Goal: Transaction & Acquisition: Obtain resource

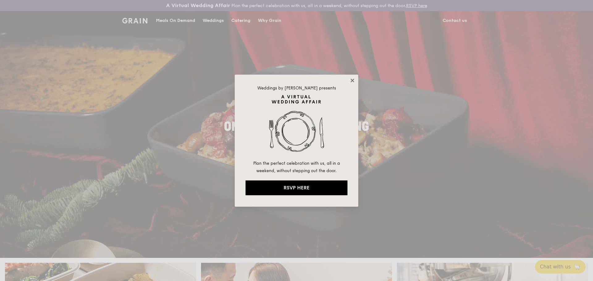
click at [352, 80] on icon at bounding box center [351, 80] width 3 height 3
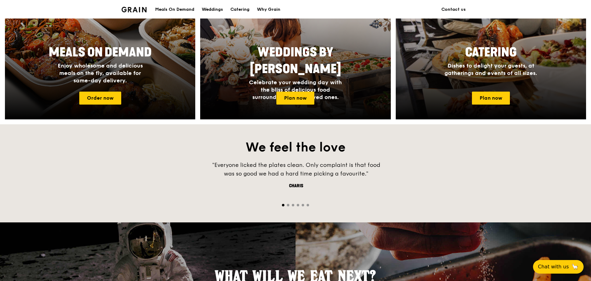
scroll to position [309, 0]
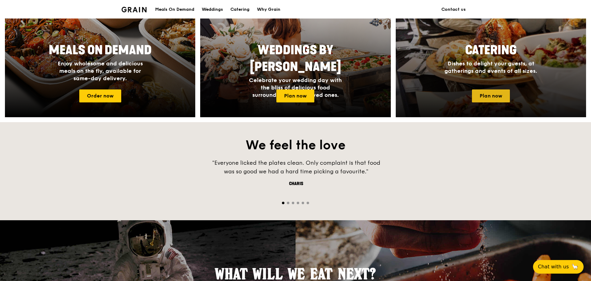
click at [440, 94] on link "Plan now" at bounding box center [491, 96] width 38 height 13
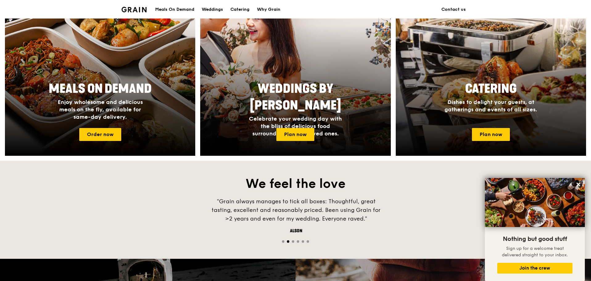
scroll to position [216, 0]
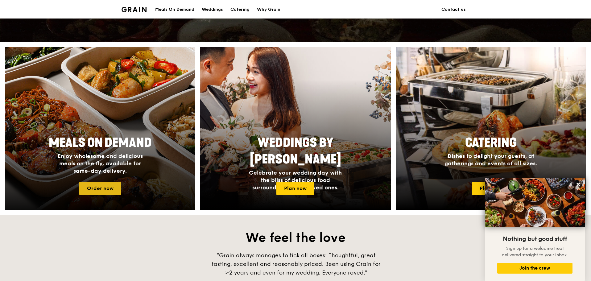
click at [117, 186] on link "Order now" at bounding box center [100, 188] width 42 height 13
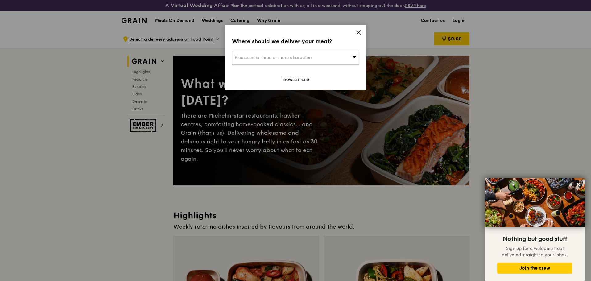
click at [356, 32] on div "Where should we deliver your meal? Please enter three or more characters Browse…" at bounding box center [296, 57] width 142 height 65
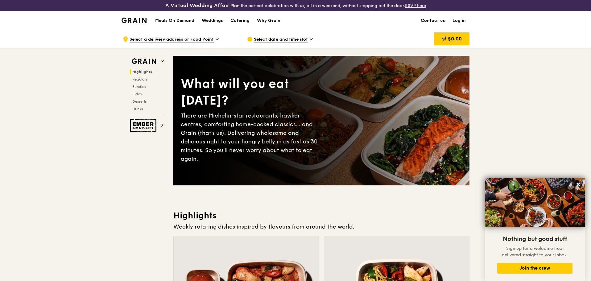
click at [134, 22] on img at bounding box center [134, 21] width 25 height 6
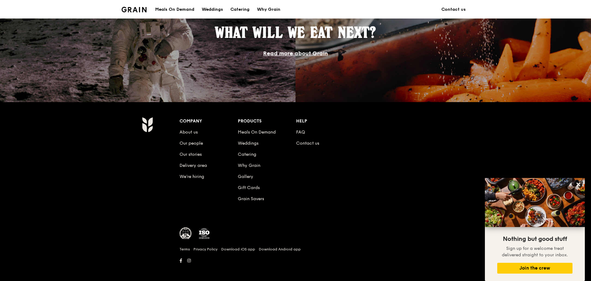
scroll to position [554, 0]
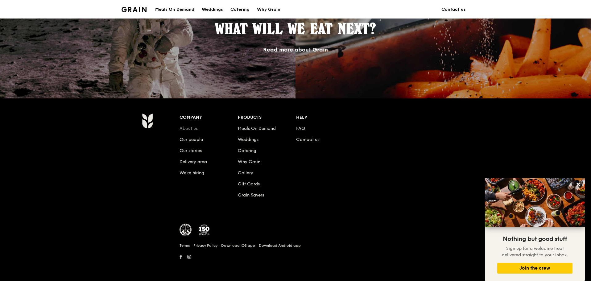
click at [191, 129] on link "About us" at bounding box center [189, 128] width 18 height 5
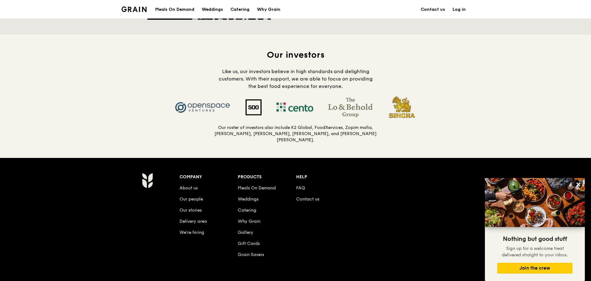
scroll to position [617, 0]
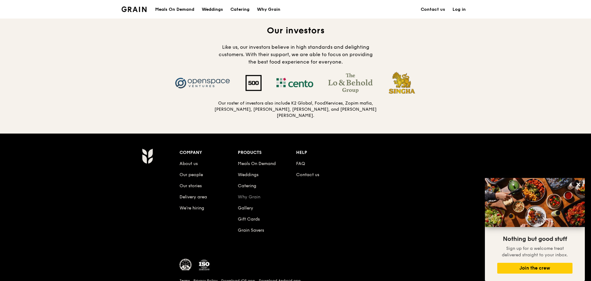
click at [242, 195] on link "Why Grain" at bounding box center [249, 196] width 23 height 5
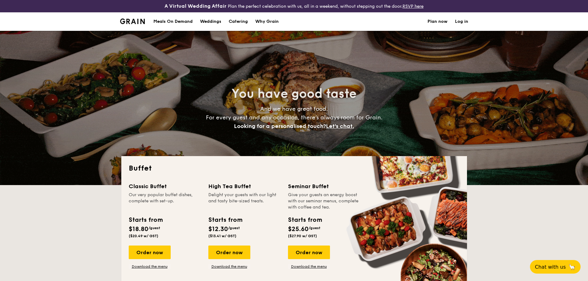
select select
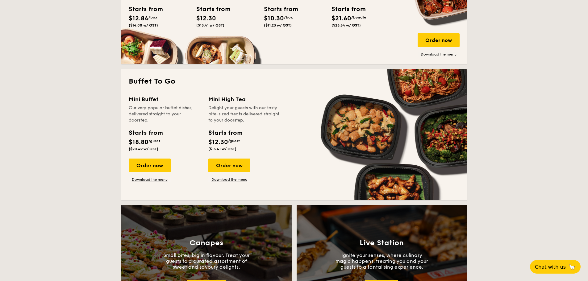
scroll to position [370, 0]
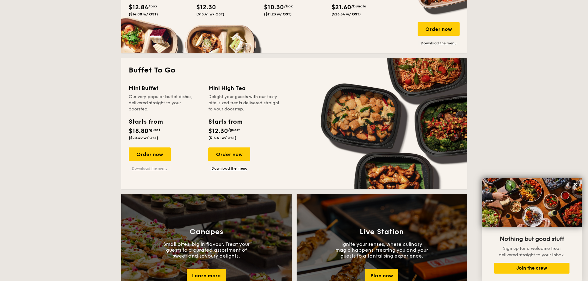
click at [157, 167] on link "Download the menu" at bounding box center [150, 168] width 42 height 5
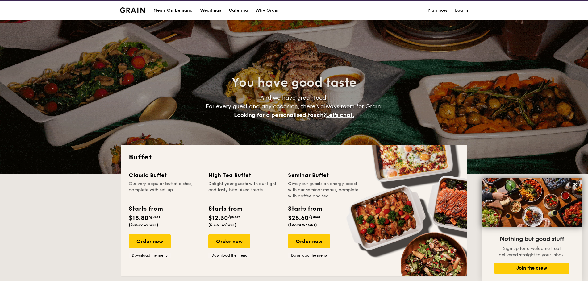
scroll to position [0, 0]
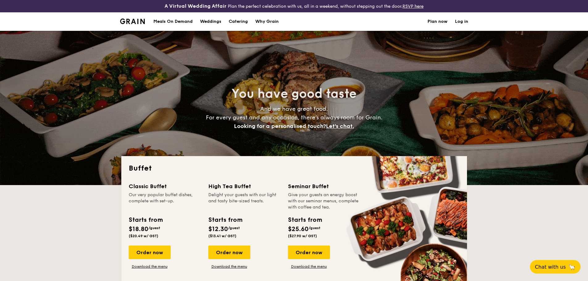
select select
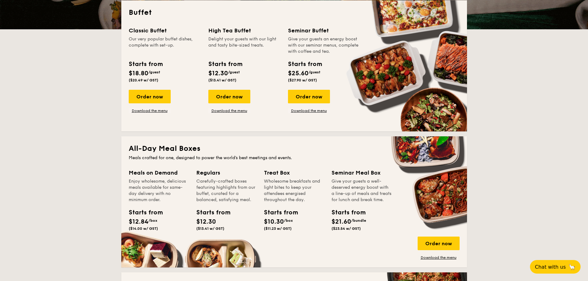
scroll to position [93, 0]
